Goal: Information Seeking & Learning: Learn about a topic

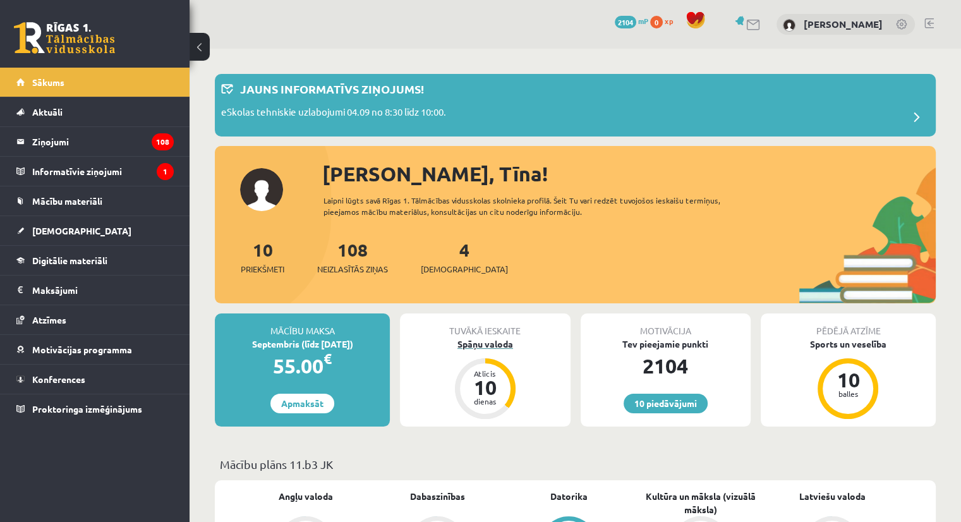
click at [485, 346] on div "Spāņu valoda" at bounding box center [485, 344] width 170 height 13
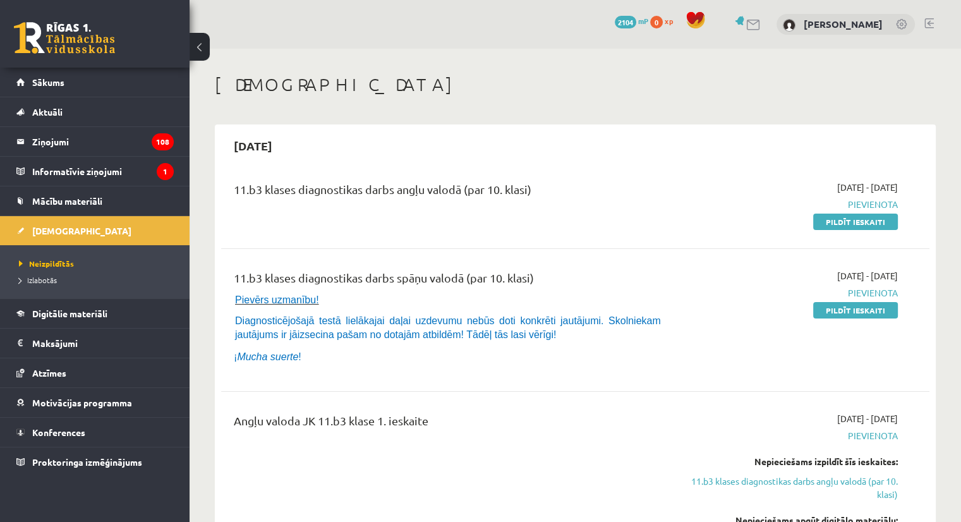
scroll to position [126, 0]
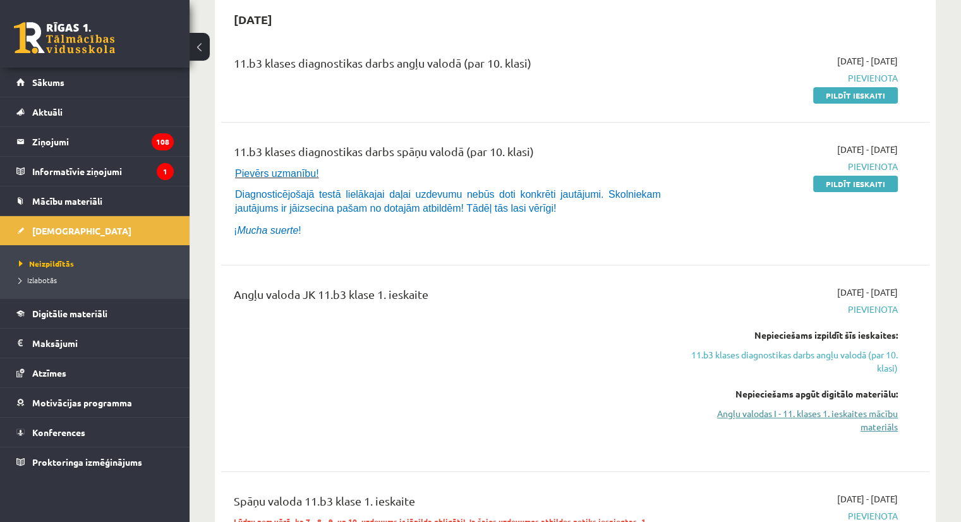
click at [862, 412] on link "Angļu valodas I - 11. klases 1. ieskaites mācību materiāls" at bounding box center [794, 420] width 209 height 27
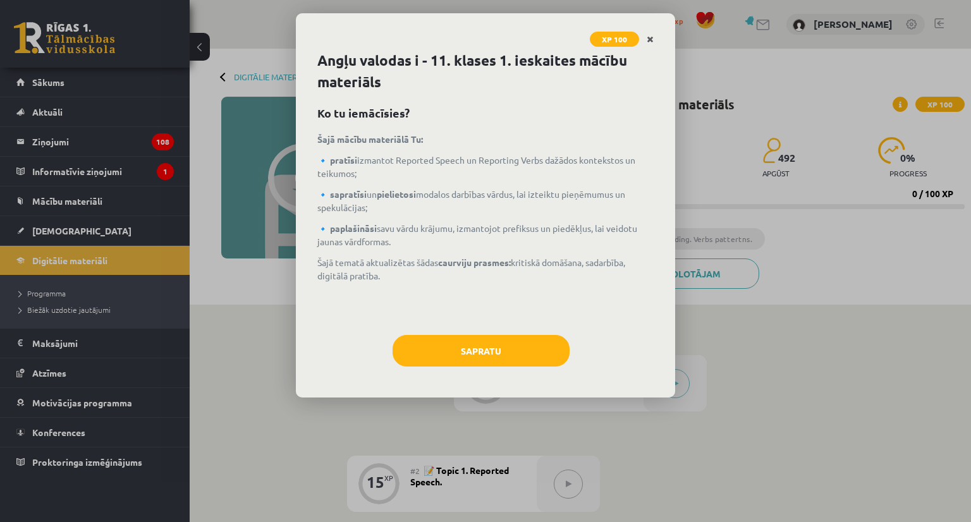
click at [650, 42] on icon "Close" at bounding box center [650, 39] width 7 height 9
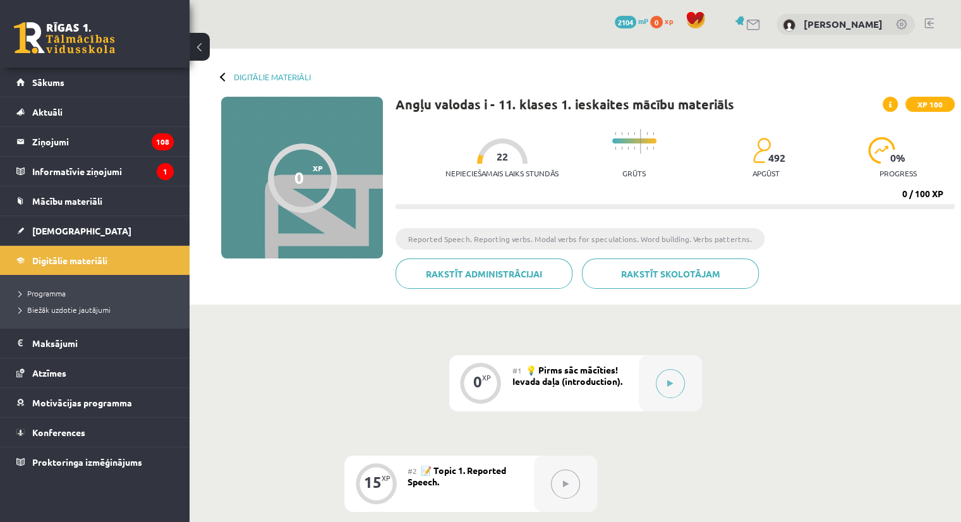
click at [222, 81] on div "Digitālie materiāli 0 XP XP 100 0 / 100 XP Angļu valodas i - 11. klases 1. iesk…" at bounding box center [576, 177] width 772 height 256
click at [265, 73] on link "Digitālie materiāli" at bounding box center [272, 76] width 77 height 9
